Goal: Check status

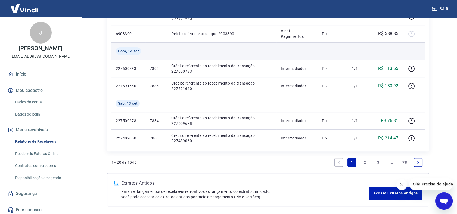
scroll to position [457, 0]
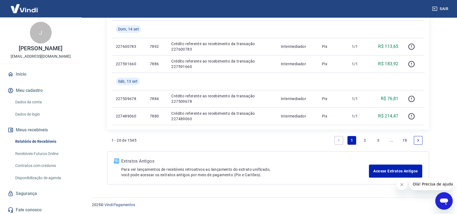
click at [366, 139] on link "2" at bounding box center [365, 140] width 9 height 9
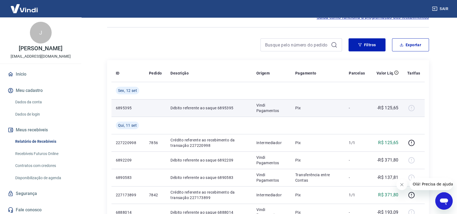
scroll to position [30, 0]
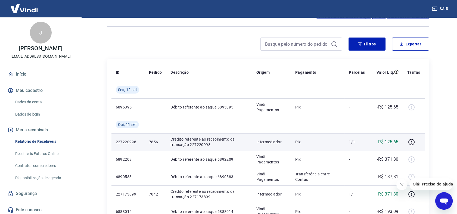
click at [202, 144] on p "Crédito referente ao recebimento da transação 227220998" at bounding box center [209, 142] width 77 height 11
click at [203, 144] on p "Crédito referente ao recebimento da transação 227220998" at bounding box center [209, 142] width 77 height 11
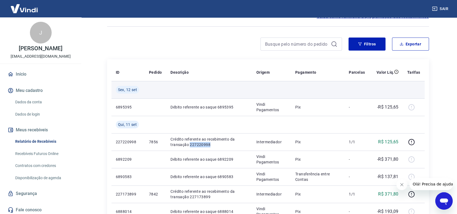
copy p "227220998"
